Goal: Information Seeking & Learning: Find contact information

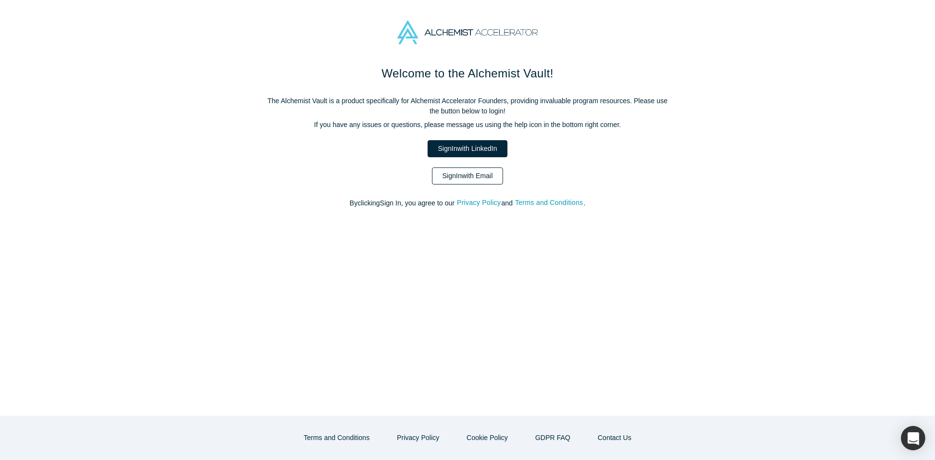
click at [469, 166] on div "Welcome to the Alchemist Vault! The Alchemist Vault is a product specifically f…" at bounding box center [467, 142] width 409 height 154
click at [469, 174] on link "Sign In with Email" at bounding box center [467, 175] width 71 height 17
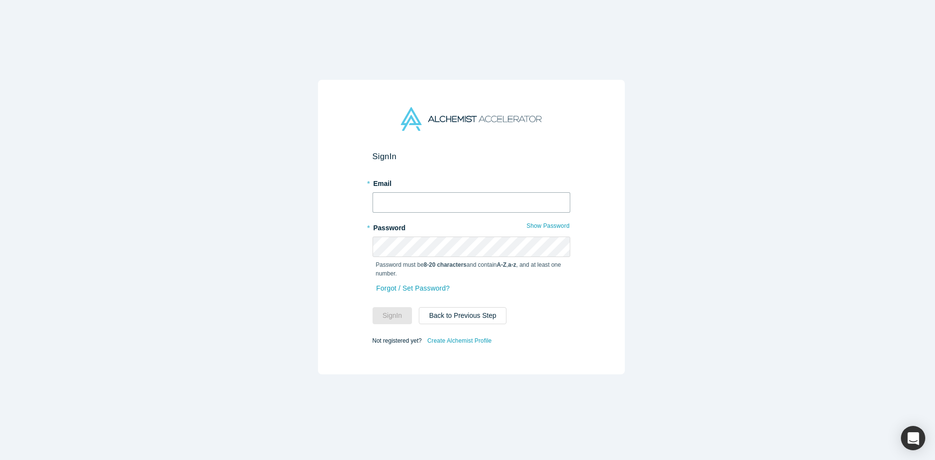
click at [448, 197] on input "text" at bounding box center [471, 202] width 198 height 20
click at [447, 207] on input "text" at bounding box center [471, 202] width 198 height 20
type input "mia@alchemistaccelerator.com"
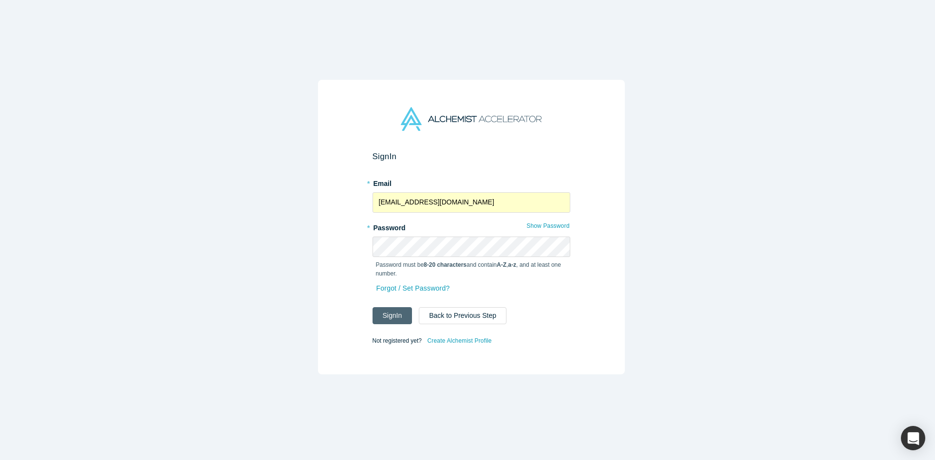
click at [391, 310] on button "Sign In" at bounding box center [392, 315] width 40 height 17
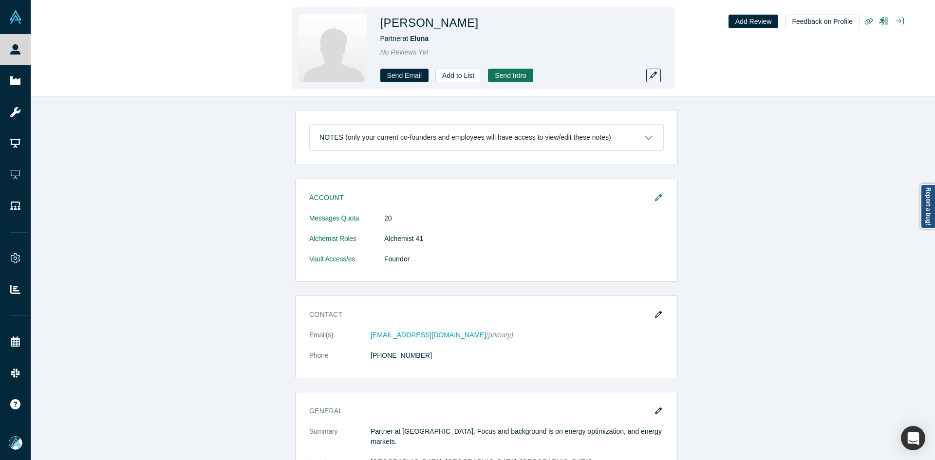
copy h1 "etropoulos"
copy h1 "[PERSON_NAME]"
drag, startPoint x: 470, startPoint y: 22, endPoint x: 409, endPoint y: 26, distance: 60.5
click at [409, 26] on h1 "[PERSON_NAME]" at bounding box center [429, 23] width 98 height 18
copy span "Eluna"
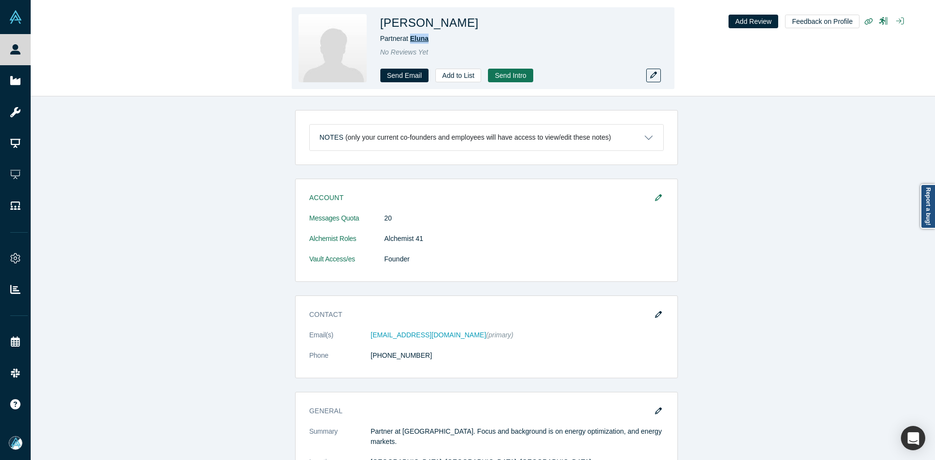
drag, startPoint x: 436, startPoint y: 40, endPoint x: 411, endPoint y: 42, distance: 24.4
click at [411, 42] on div "Partner at [GEOGRAPHIC_DATA]" at bounding box center [516, 39] width 273 height 10
click at [442, 22] on h1 "Milo Petropoulos" at bounding box center [429, 23] width 98 height 18
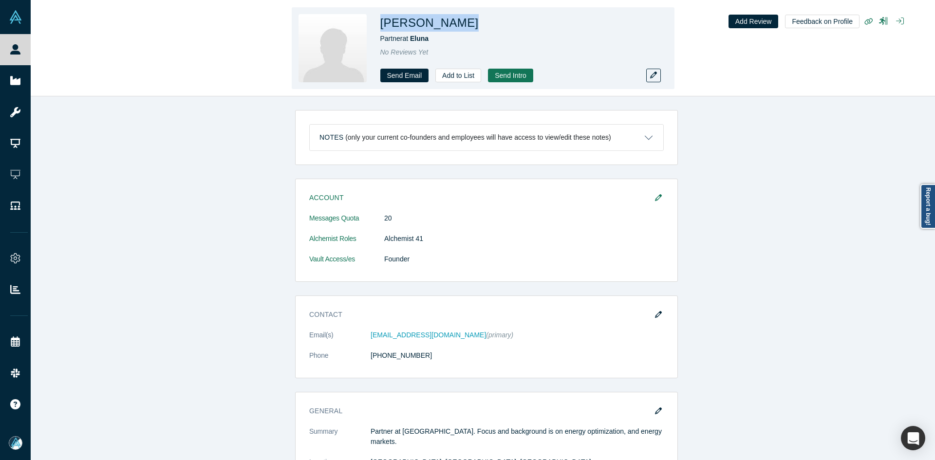
copy h1 "Milo Petropoulos"
click at [652, 77] on icon "button" at bounding box center [653, 75] width 7 height 7
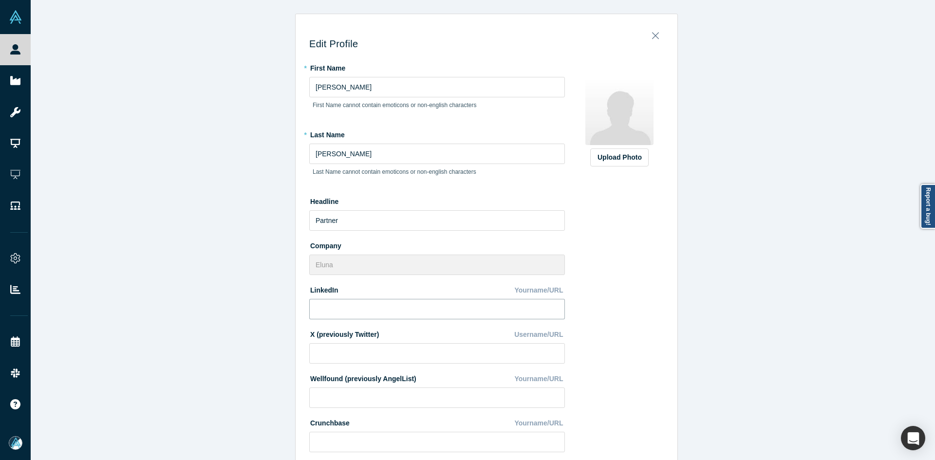
click at [387, 308] on input at bounding box center [437, 309] width 256 height 20
paste input "https://www.linkedin.com/in/milo-petropoulos-5a1a8b229/"
type input "https://www.linkedin.com/in/milo-petropoulos-5a1a8b229/"
click at [633, 158] on div "Upload Photo" at bounding box center [619, 157] width 44 height 10
click at [0, 0] on input "Upload Photo" at bounding box center [0, 0] width 0 height 0
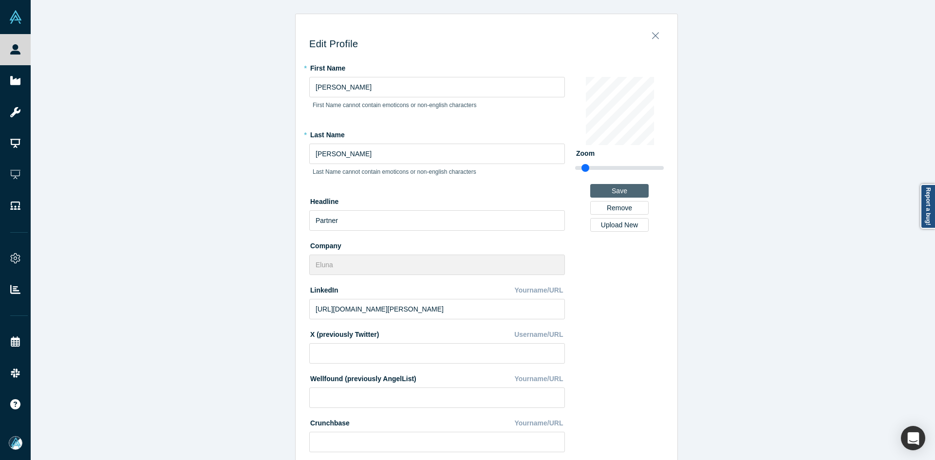
click at [618, 189] on button "Save" at bounding box center [619, 191] width 58 height 14
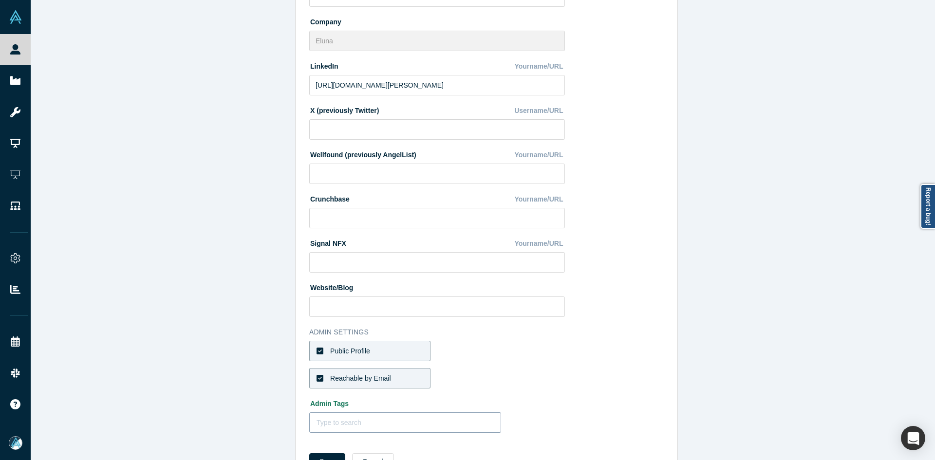
scroll to position [262, 0]
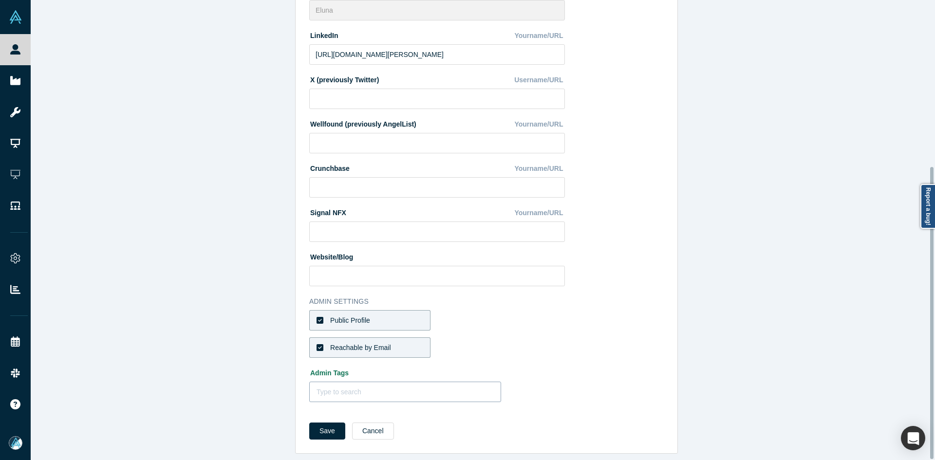
drag, startPoint x: 330, startPoint y: 420, endPoint x: 308, endPoint y: 384, distance: 42.0
click at [330, 422] on button "Save" at bounding box center [327, 430] width 36 height 17
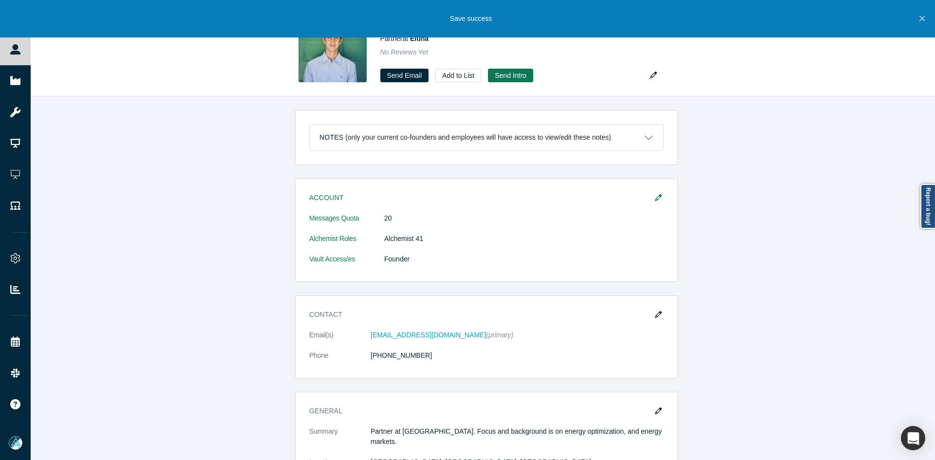
click at [923, 14] on button "Close" at bounding box center [922, 18] width 12 height 37
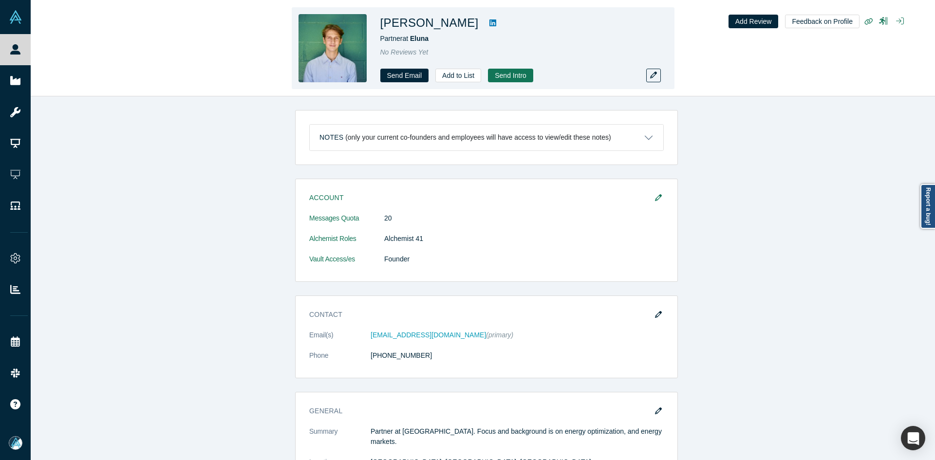
drag, startPoint x: 431, startPoint y: 24, endPoint x: 380, endPoint y: 28, distance: 51.3
click at [380, 28] on h1 "Milo Petropoulos" at bounding box center [429, 23] width 98 height 18
copy h1 "Milo Petropoulos"
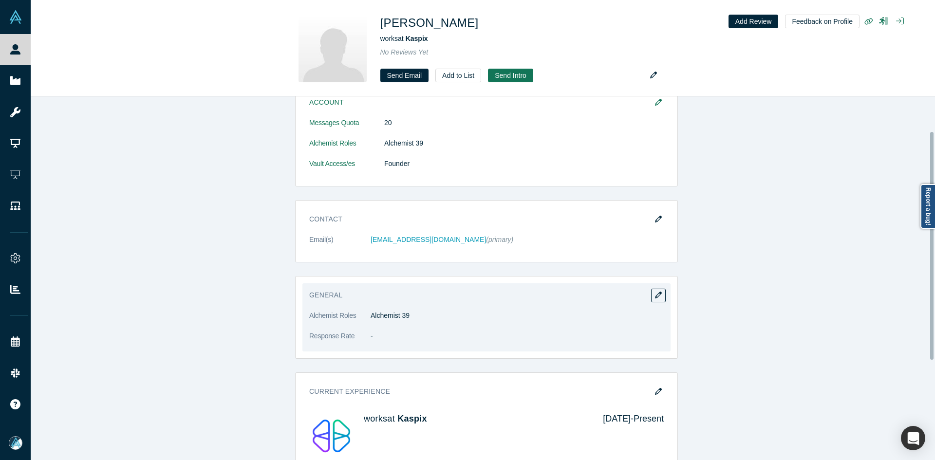
scroll to position [97, 0]
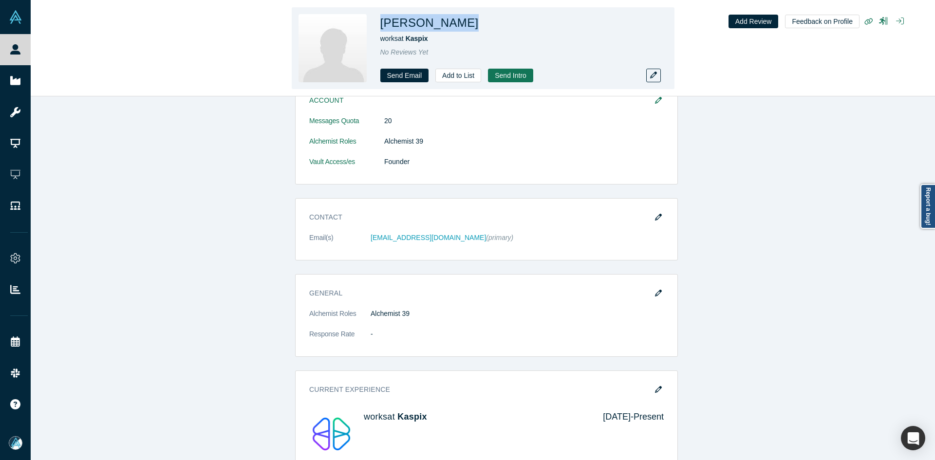
copy h1 "Eduardo Izquierdo"
drag, startPoint x: 478, startPoint y: 25, endPoint x: 381, endPoint y: 23, distance: 97.4
click at [381, 23] on div "Eduardo Izquierdo" at bounding box center [516, 23] width 273 height 18
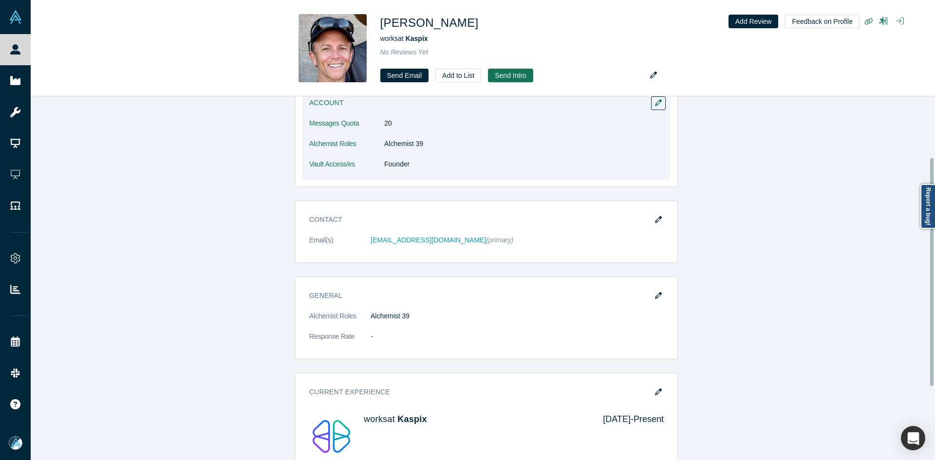
scroll to position [97, 0]
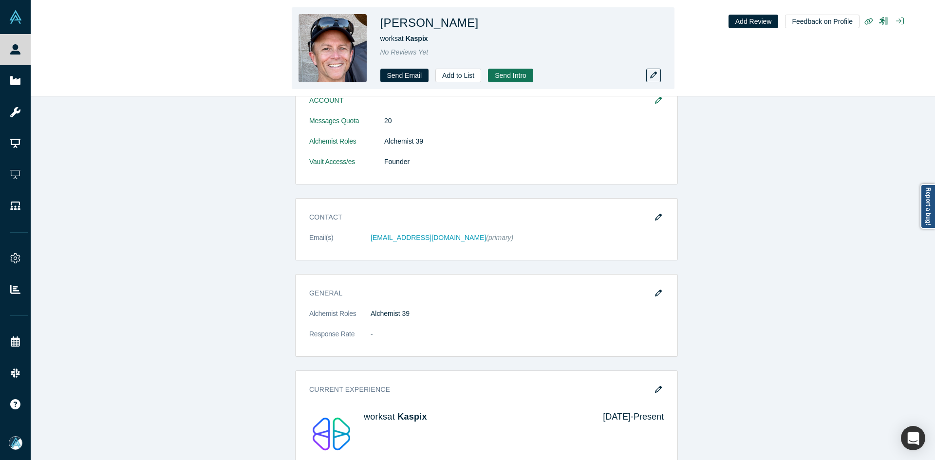
click at [430, 23] on h1 "Andy Pflaum" at bounding box center [429, 23] width 98 height 18
click at [660, 81] on button "button" at bounding box center [653, 76] width 15 height 14
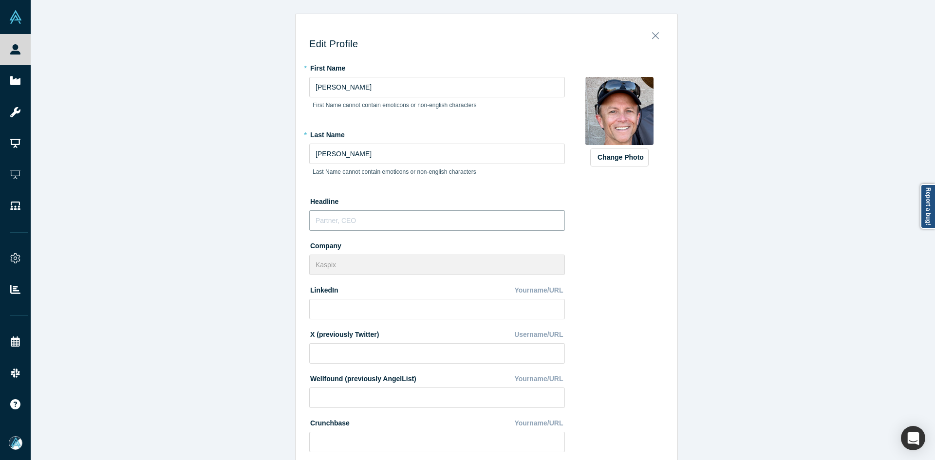
click at [357, 215] on input "text" at bounding box center [437, 220] width 256 height 20
click at [358, 307] on input at bounding box center [437, 309] width 256 height 20
paste input "https://www.linkedin.com/in/andypflaum/"
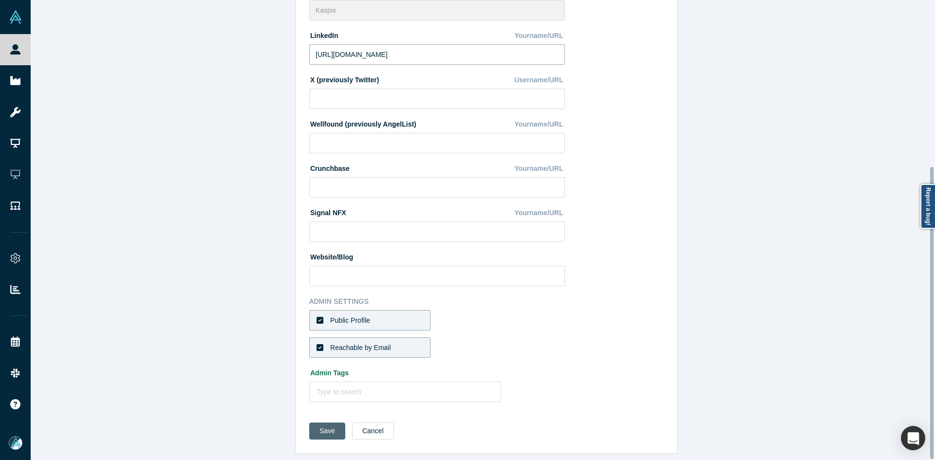
type input "https://www.linkedin.com/in/andypflaum/"
click at [316, 422] on button "Save" at bounding box center [327, 430] width 36 height 17
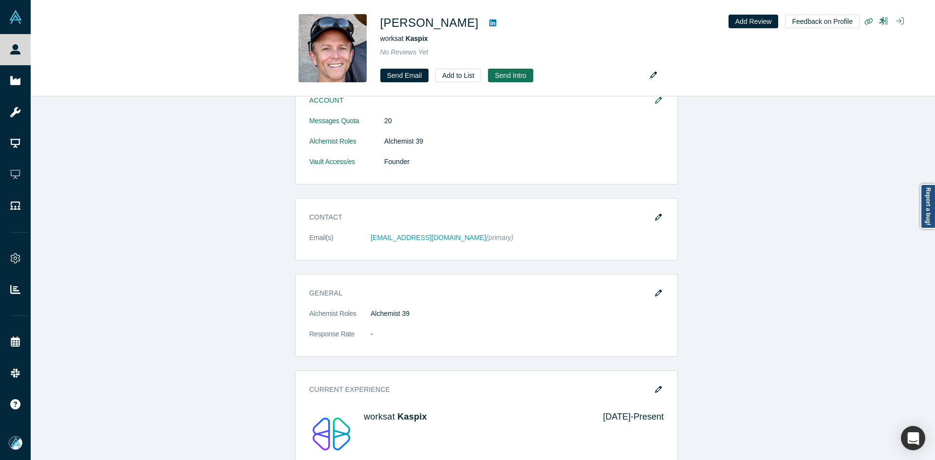
scroll to position [0, 0]
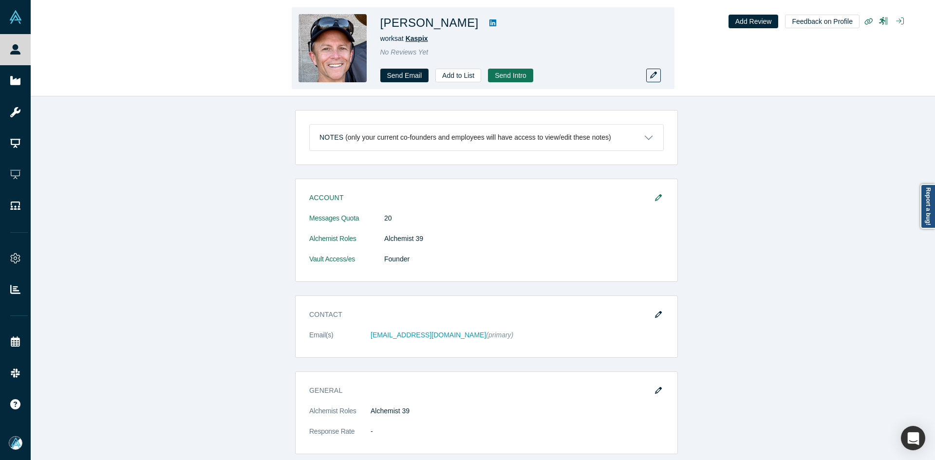
click at [418, 36] on span "Kaspix" at bounding box center [416, 39] width 22 height 8
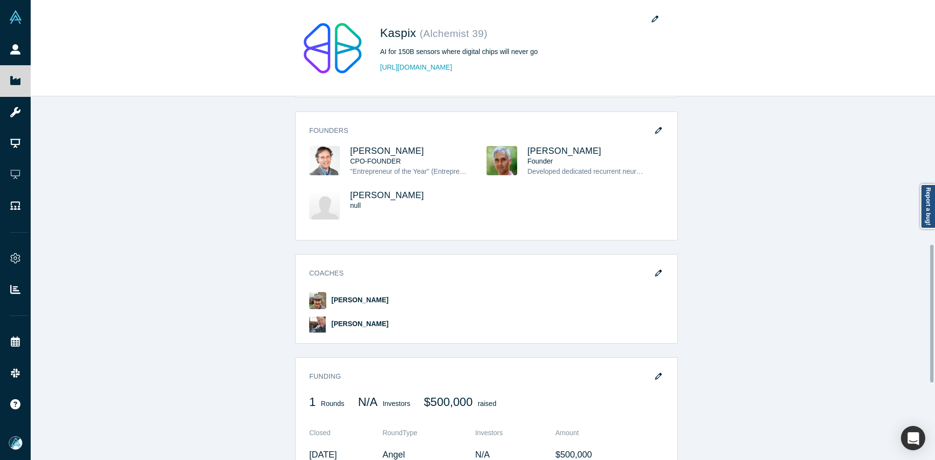
scroll to position [389, 0]
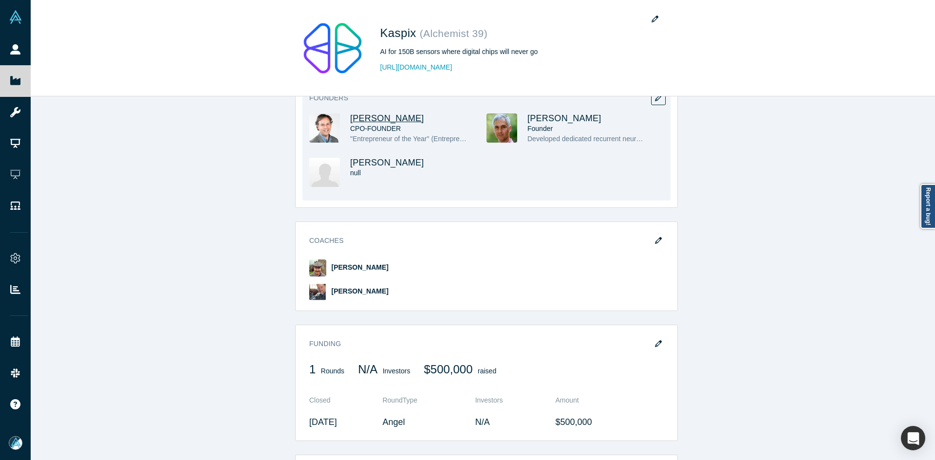
click at [388, 116] on span "Andres Valdivieso" at bounding box center [387, 118] width 74 height 10
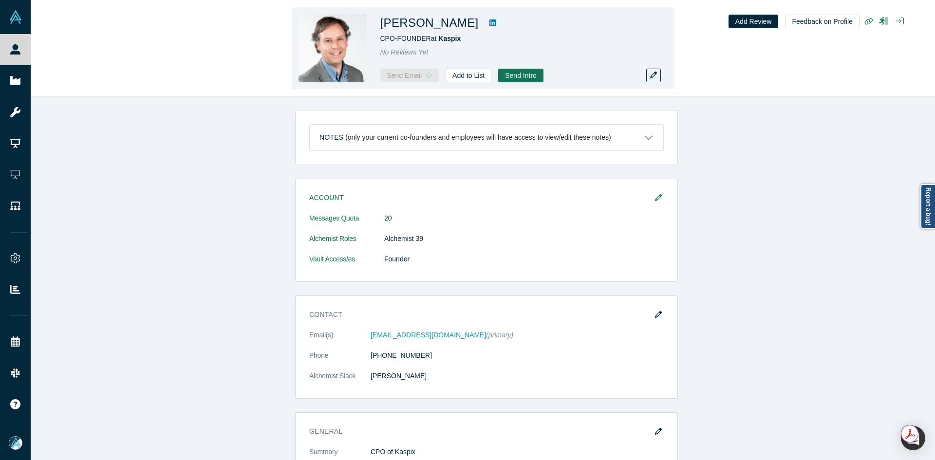
drag, startPoint x: 473, startPoint y: 21, endPoint x: 382, endPoint y: 20, distance: 90.5
click at [382, 20] on h1 "Andres Valdivieso" at bounding box center [429, 23] width 98 height 18
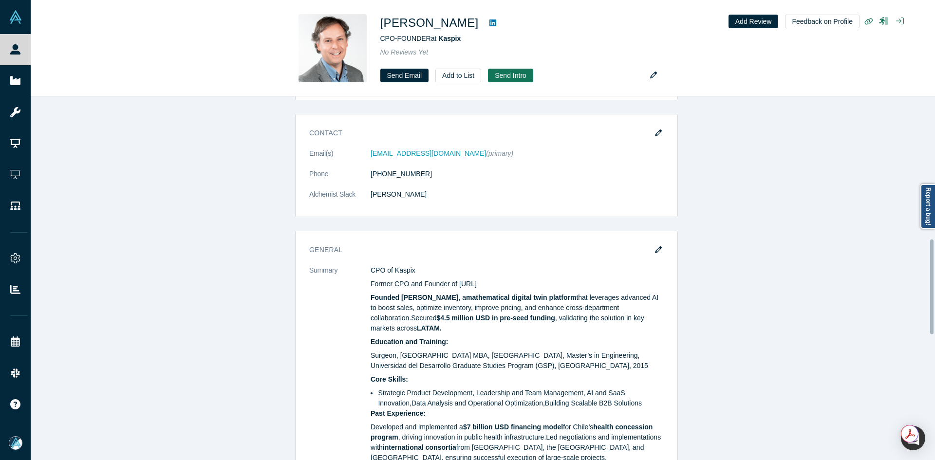
scroll to position [827, 0]
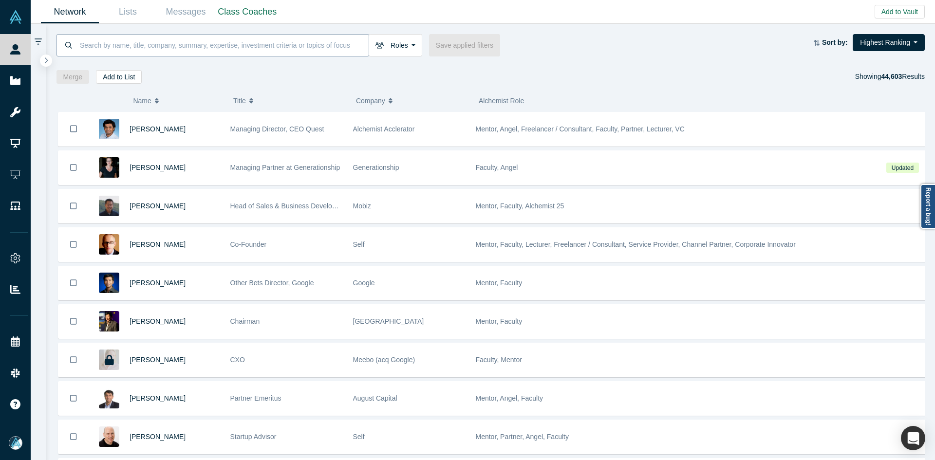
click at [250, 52] on input at bounding box center [224, 45] width 290 height 23
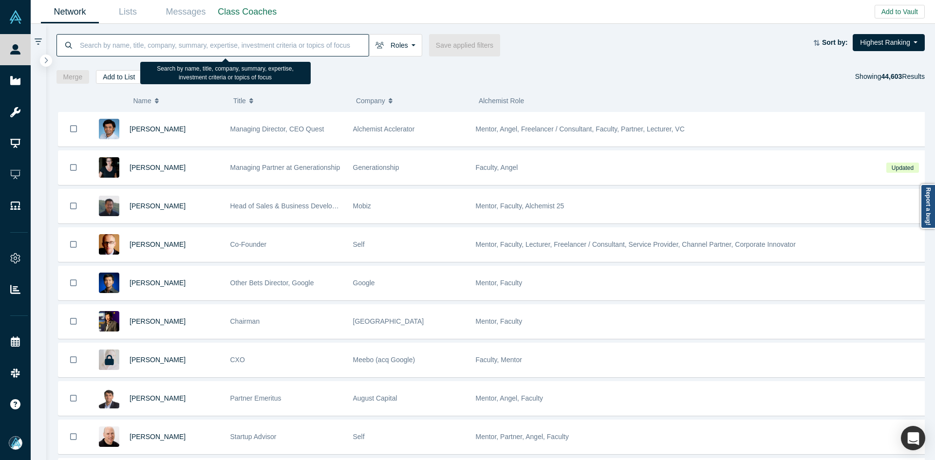
click at [249, 48] on input at bounding box center [224, 45] width 290 height 23
paste input "Amazon"
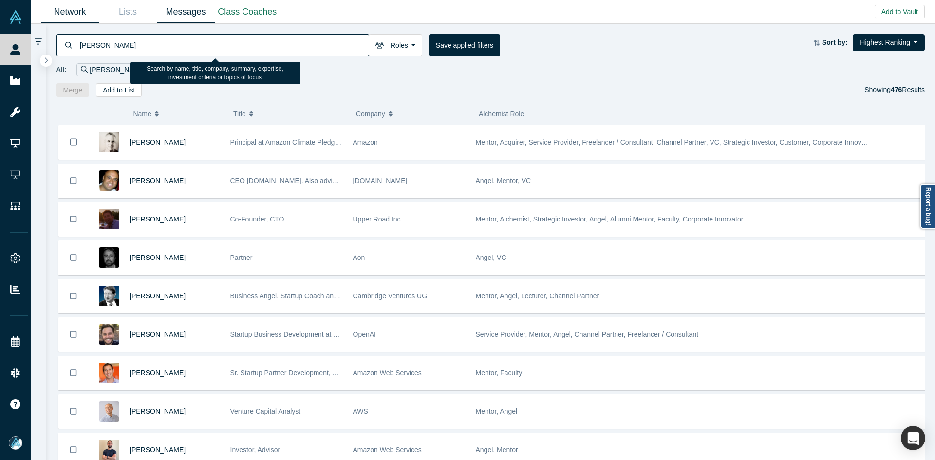
type input "[PERSON_NAME]"
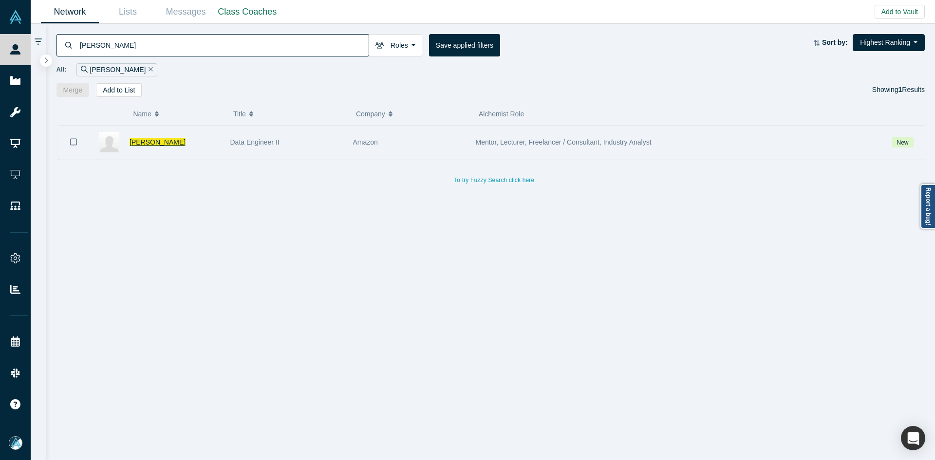
click at [166, 139] on span "[PERSON_NAME]" at bounding box center [157, 142] width 56 height 8
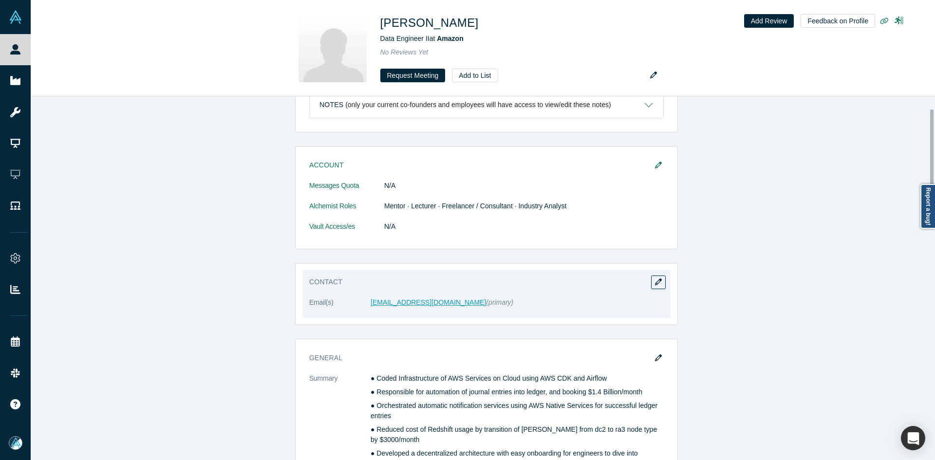
scroll to position [49, 0]
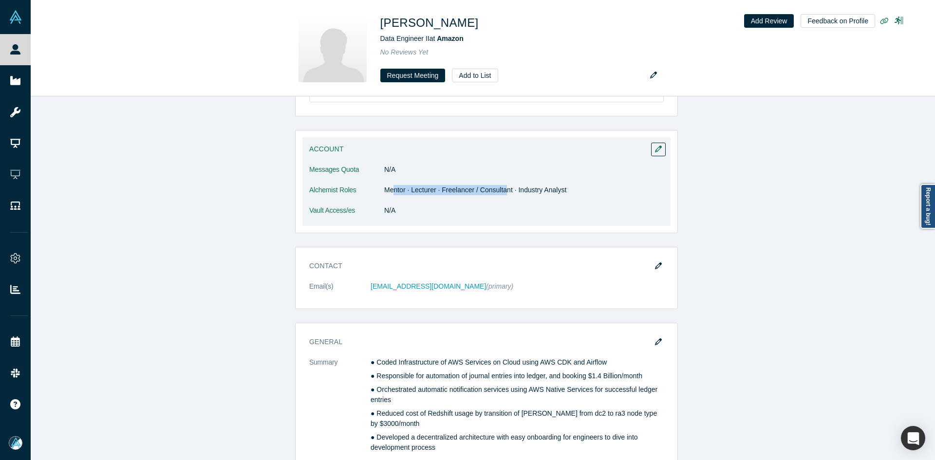
drag, startPoint x: 389, startPoint y: 193, endPoint x: 499, endPoint y: 194, distance: 110.0
click at [499, 194] on dd "Mentor · Lecturer · Freelancer / Consultant · Industry Analyst" at bounding box center [523, 190] width 279 height 10
click at [429, 201] on dl "Messages Quota N/A Alchemist Roles Mentor · Lecturer · Freelancer / Consultant …" at bounding box center [486, 195] width 354 height 61
drag, startPoint x: 473, startPoint y: 185, endPoint x: 551, endPoint y: 188, distance: 77.4
click at [551, 188] on dd "Mentor · Lecturer · Freelancer / Consultant · Industry Analyst" at bounding box center [523, 190] width 279 height 10
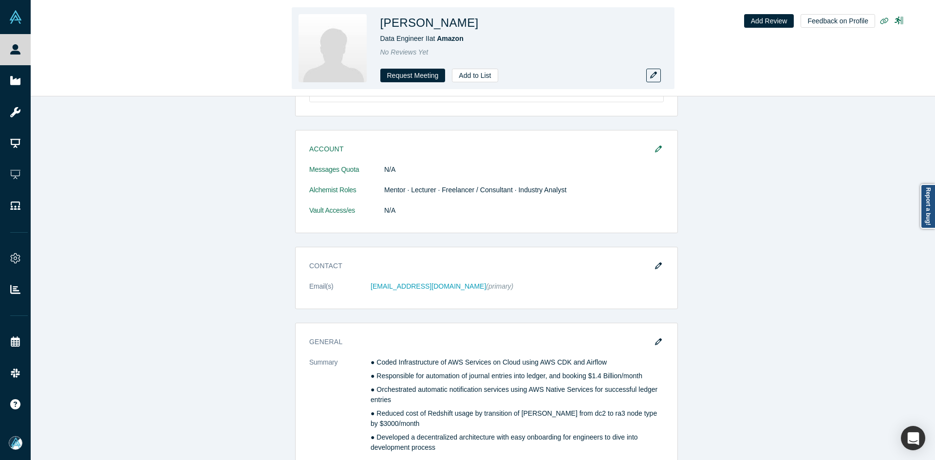
click at [447, 22] on h1 "[PERSON_NAME]" at bounding box center [429, 23] width 98 height 18
click at [444, 26] on h1 "[PERSON_NAME]" at bounding box center [429, 23] width 98 height 18
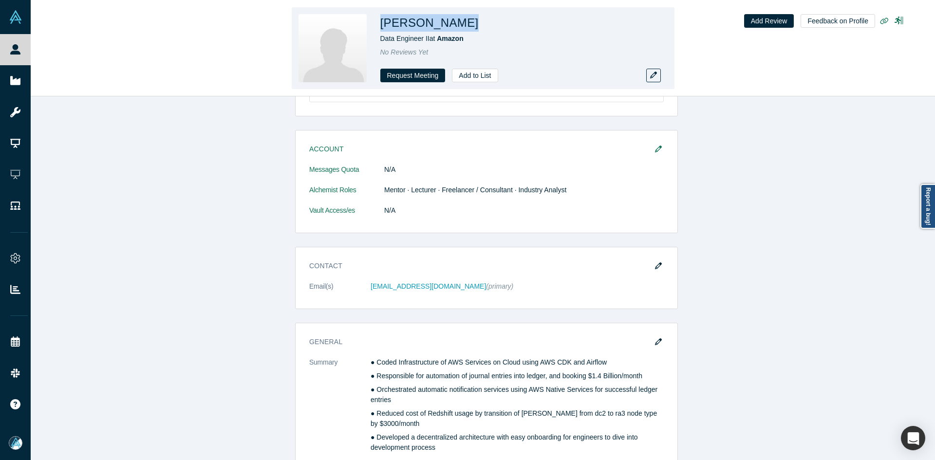
copy h1 "[PERSON_NAME]"
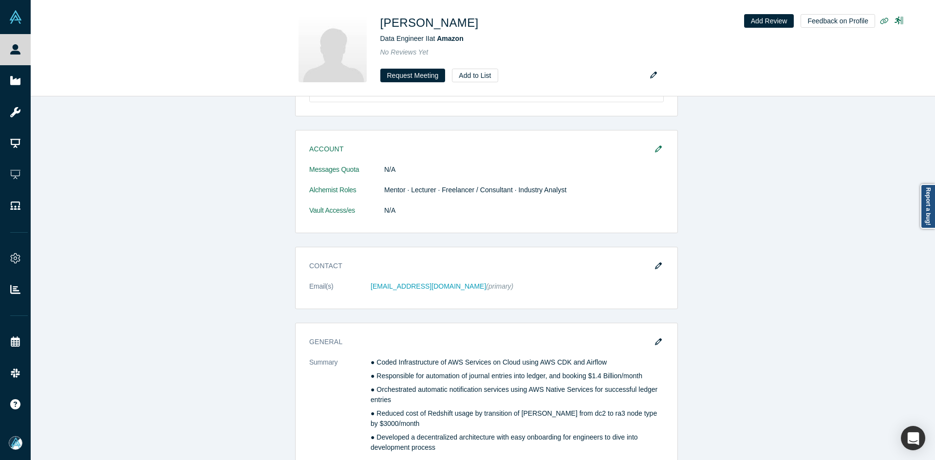
drag, startPoint x: 437, startPoint y: 19, endPoint x: 207, endPoint y: 167, distance: 273.3
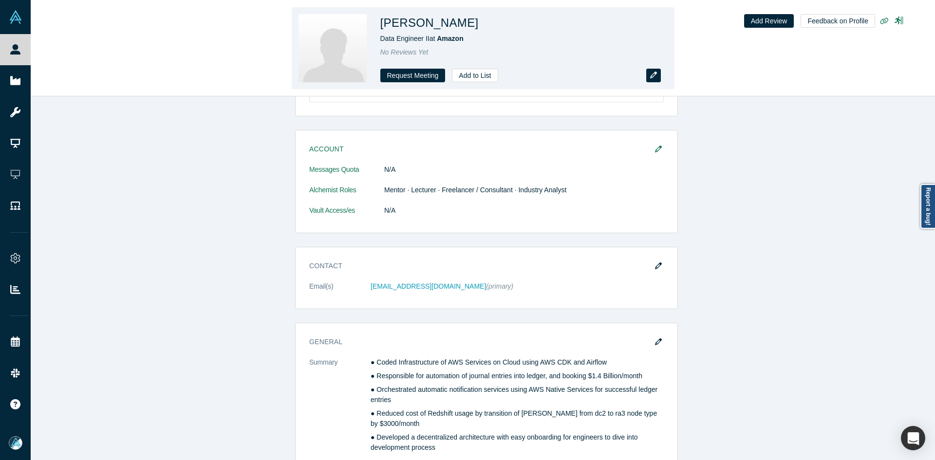
click at [655, 78] on icon "button" at bounding box center [653, 75] width 7 height 7
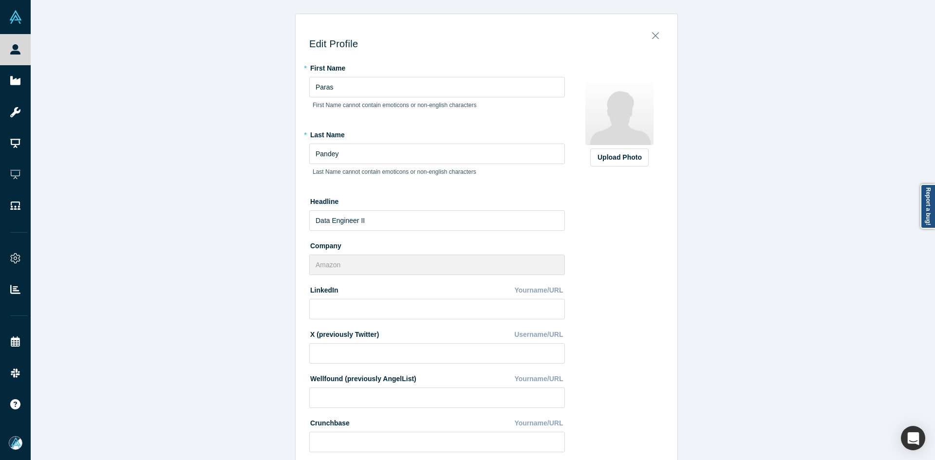
click at [381, 319] on div "* First Name [PERSON_NAME] First Name cannot contain emoticons or non-english c…" at bounding box center [442, 362] width 266 height 604
click at [377, 313] on input at bounding box center [437, 309] width 256 height 20
paste input "[URL][DOMAIN_NAME]"
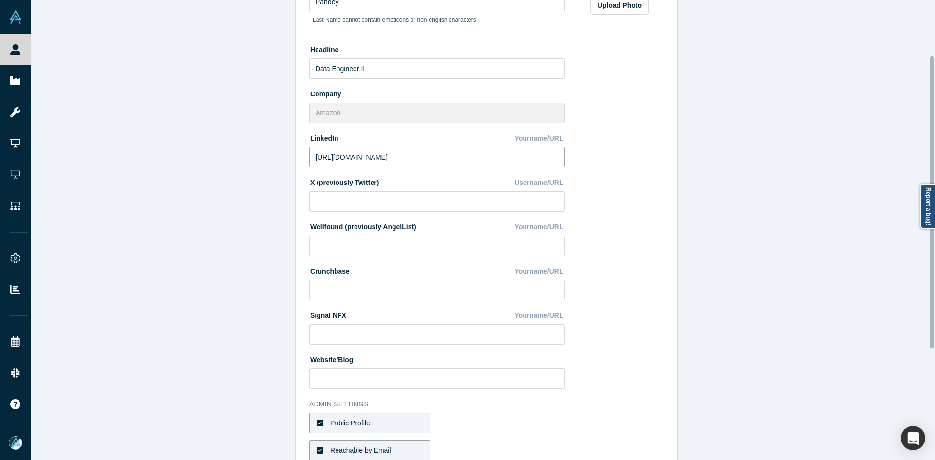
scroll to position [262, 0]
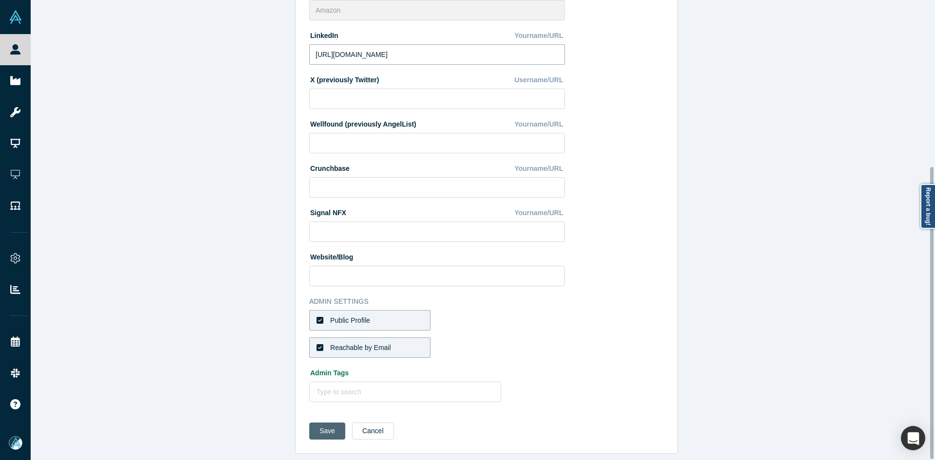
type input "[URL][DOMAIN_NAME]"
click at [309, 425] on button "Save" at bounding box center [327, 430] width 36 height 17
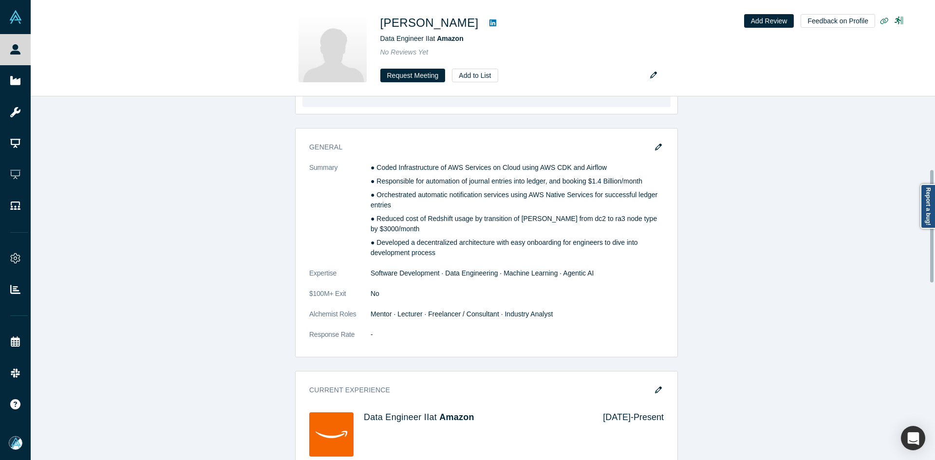
scroll to position [97, 0]
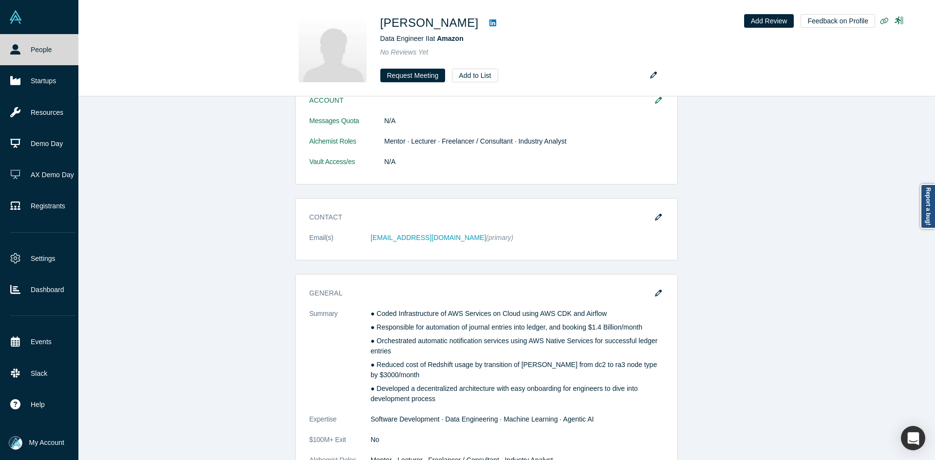
click at [25, 44] on link "People" at bounding box center [43, 49] width 86 height 31
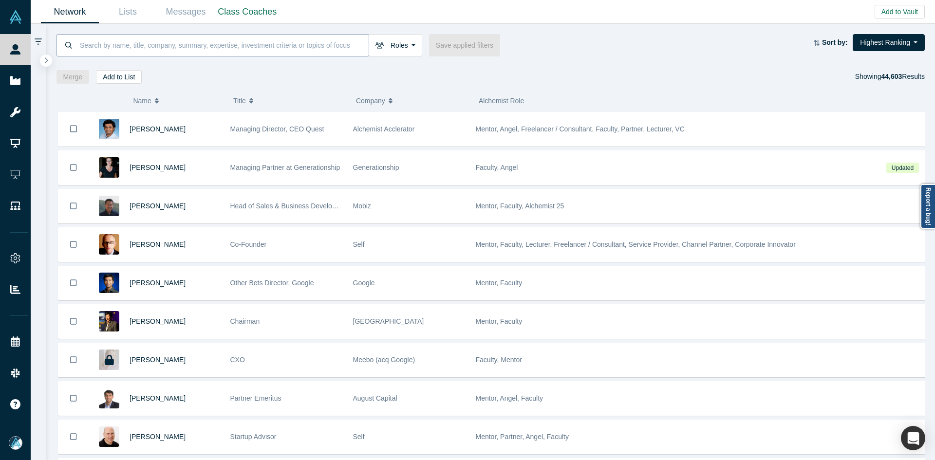
click at [272, 48] on input at bounding box center [224, 45] width 290 height 23
paste input "[PERSON_NAME]"
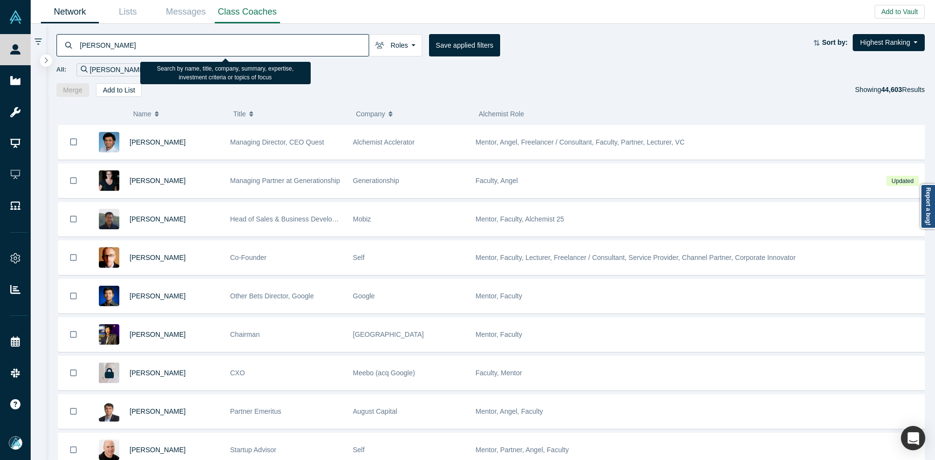
type input "[PERSON_NAME]"
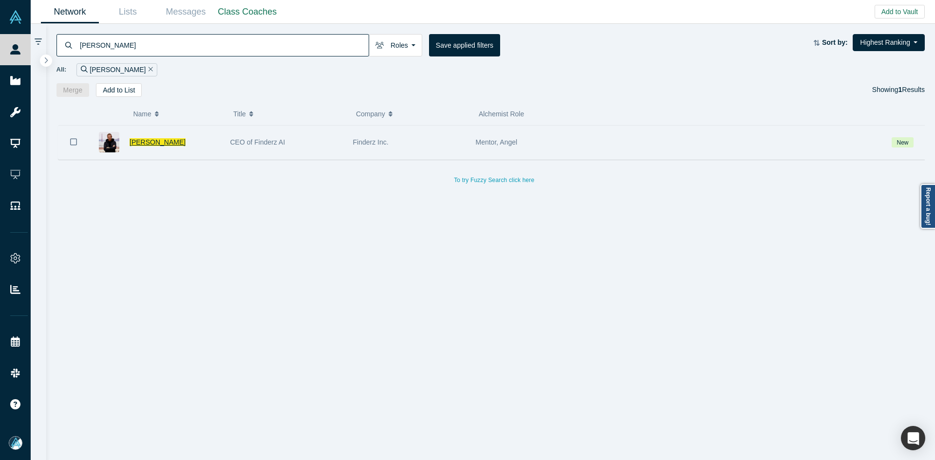
click at [152, 144] on span "[PERSON_NAME]" at bounding box center [157, 142] width 56 height 8
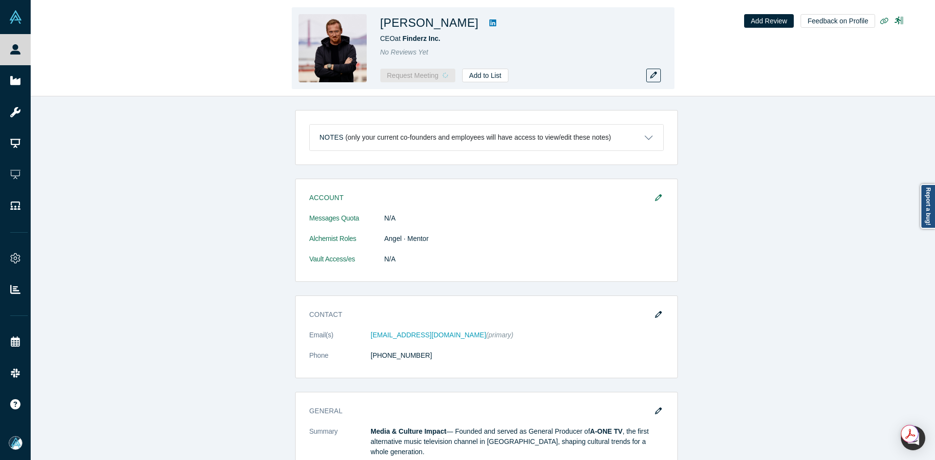
click at [485, 23] on link at bounding box center [492, 23] width 15 height 12
copy h1 "[PERSON_NAME]"
drag, startPoint x: 458, startPoint y: 23, endPoint x: 383, endPoint y: 26, distance: 75.5
click at [383, 26] on h1 "[PERSON_NAME]" at bounding box center [429, 23] width 98 height 18
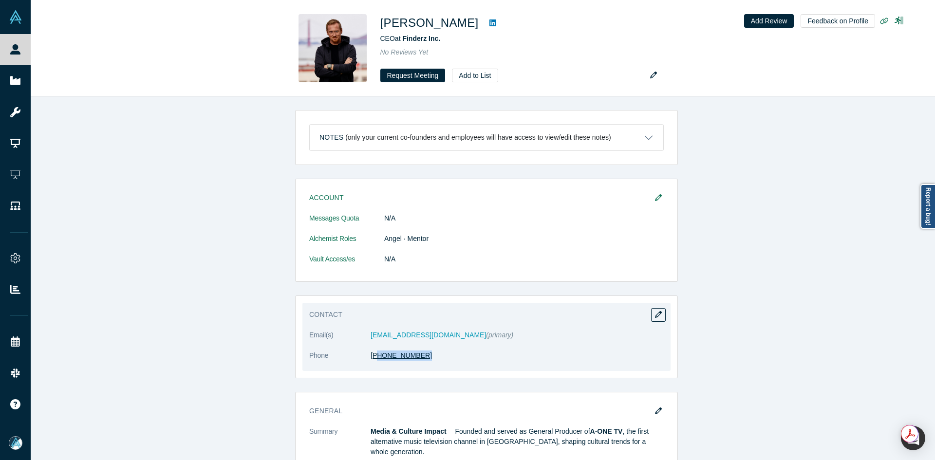
copy link "50) 441-5356"
drag, startPoint x: 424, startPoint y: 356, endPoint x: 372, endPoint y: 356, distance: 52.6
click at [372, 356] on dd "[PHONE_NUMBER]" at bounding box center [516, 355] width 293 height 10
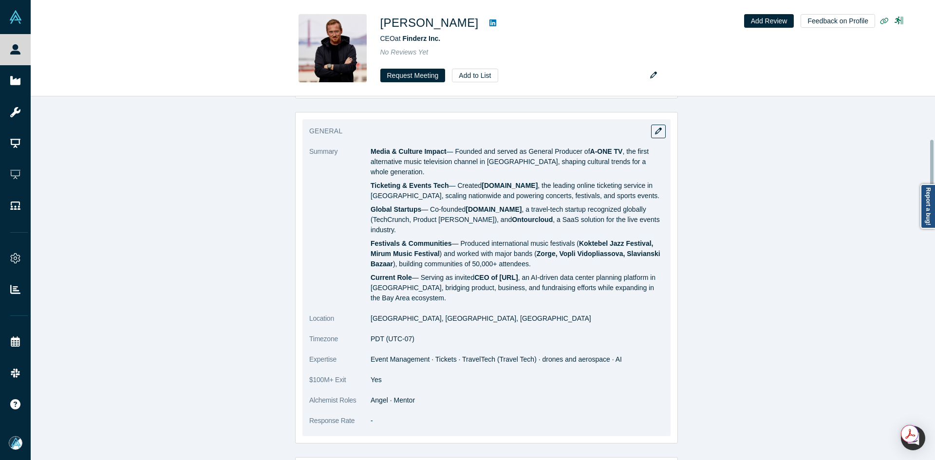
scroll to position [292, 0]
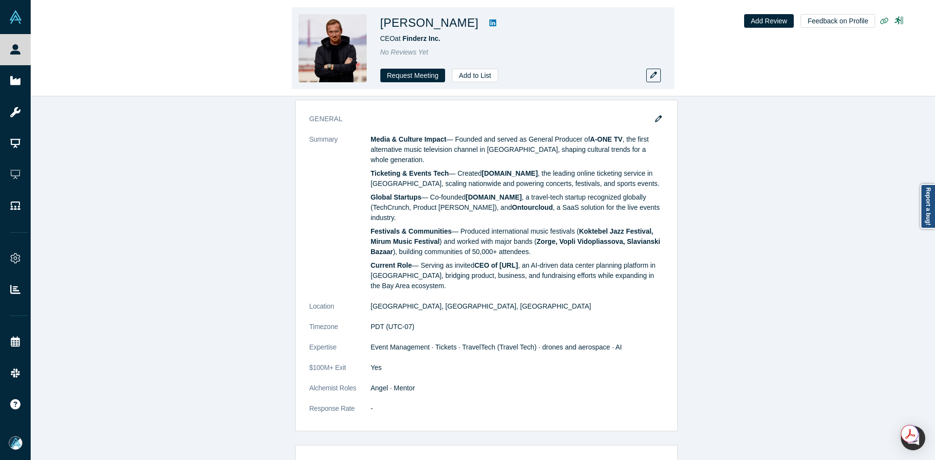
copy h1 "[PERSON_NAME]"
drag, startPoint x: 459, startPoint y: 25, endPoint x: 382, endPoint y: 27, distance: 76.4
click at [382, 27] on h1 "[PERSON_NAME]" at bounding box center [429, 23] width 98 height 18
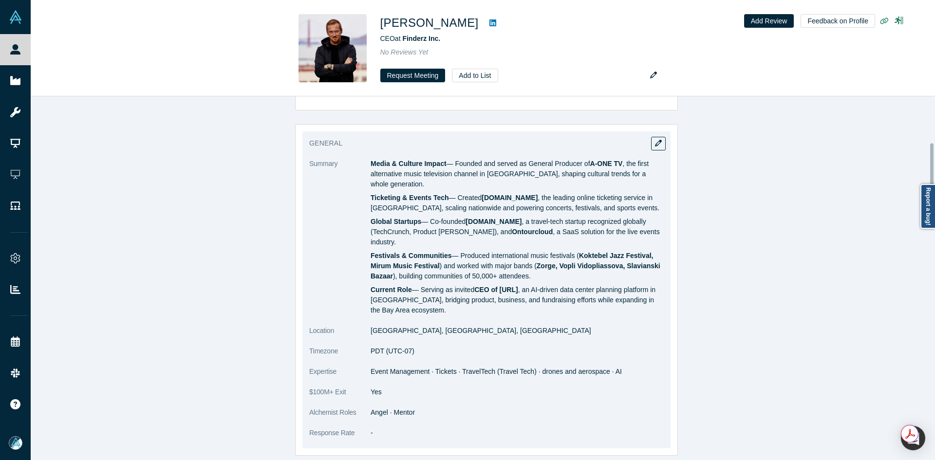
scroll to position [195, 0]
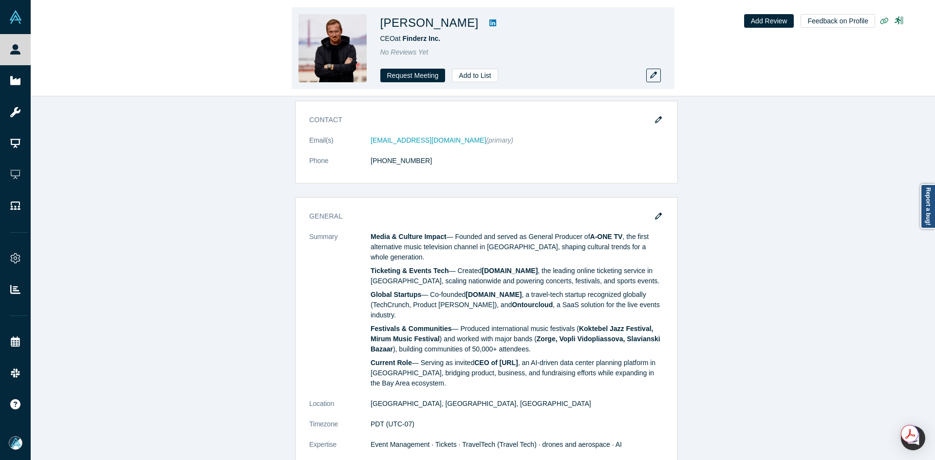
click at [456, 26] on h1 "[PERSON_NAME]" at bounding box center [429, 23] width 98 height 18
copy h1 "Tsikhanau"
drag, startPoint x: 458, startPoint y: 26, endPoint x: 409, endPoint y: 23, distance: 48.2
click at [409, 23] on h1 "[PERSON_NAME]" at bounding box center [429, 23] width 98 height 18
copy span "Finderz Inc."
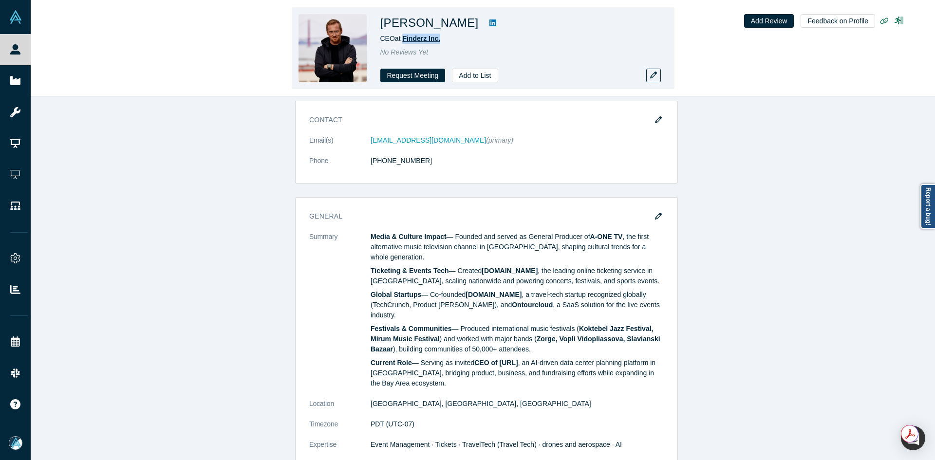
drag, startPoint x: 449, startPoint y: 41, endPoint x: 403, endPoint y: 41, distance: 46.2
click at [403, 41] on div "CEO at Finderz Inc." at bounding box center [516, 39] width 273 height 10
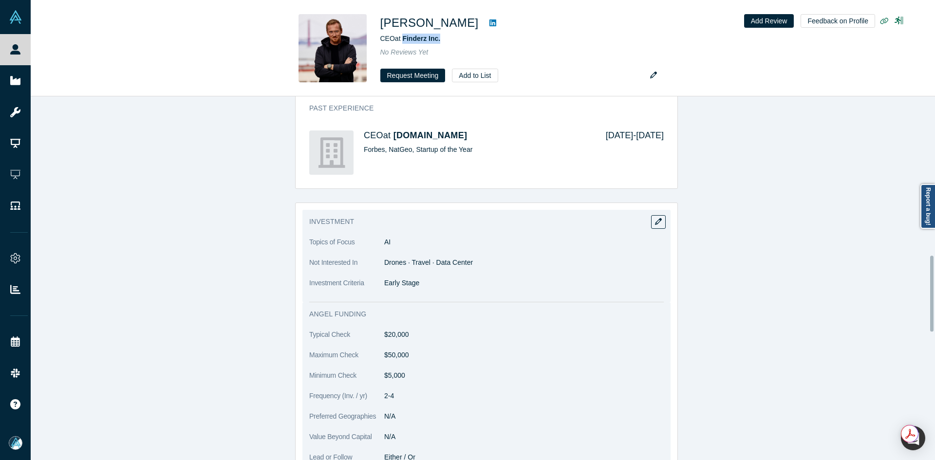
scroll to position [827, 0]
